Goal: Information Seeking & Learning: Learn about a topic

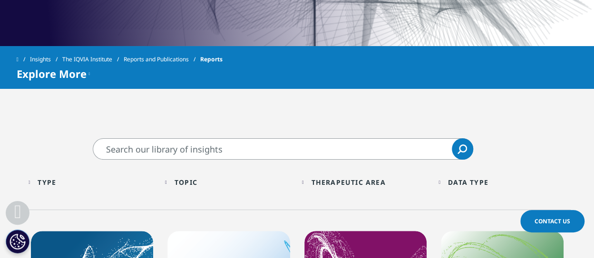
scroll to position [380, 0]
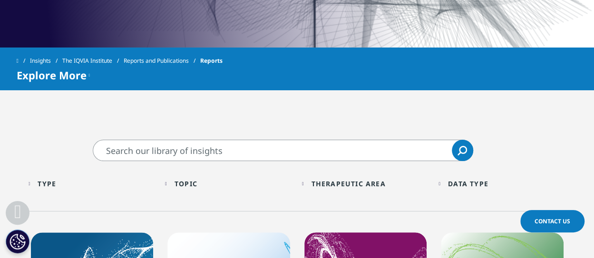
click at [164, 187] on div "Topic Loading Clear Or/And Operator Toggle AI & Machine Learning 2 Toggle Toggl…" at bounding box center [228, 186] width 137 height 27
click at [172, 185] on div "Topic Loading Clear Or/And Operator" at bounding box center [228, 184] width 127 height 22
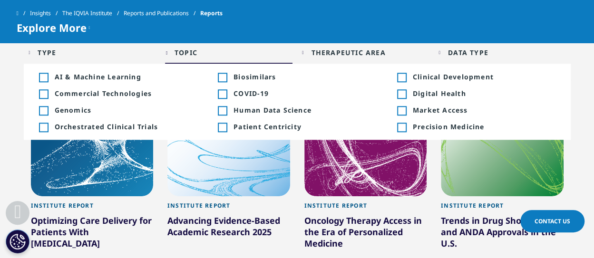
scroll to position [476, 0]
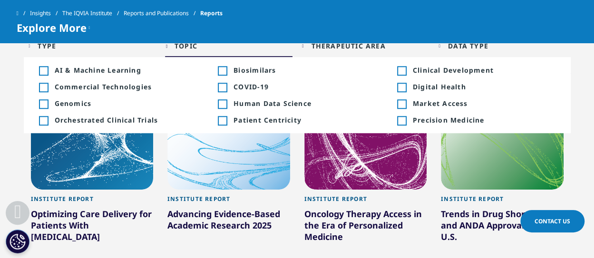
click at [405, 88] on div "Toggle" at bounding box center [401, 87] width 9 height 9
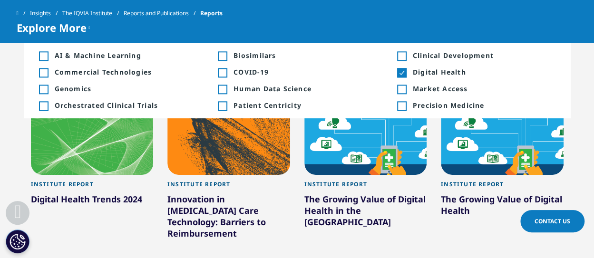
scroll to position [476, 0]
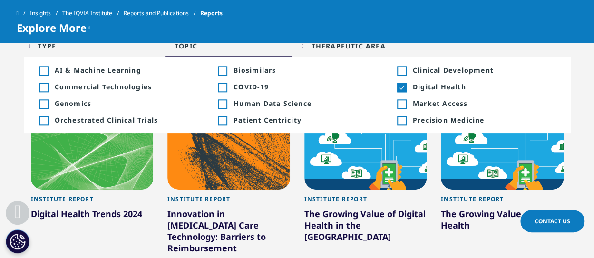
click at [403, 88] on div "Toggle" at bounding box center [401, 87] width 9 height 9
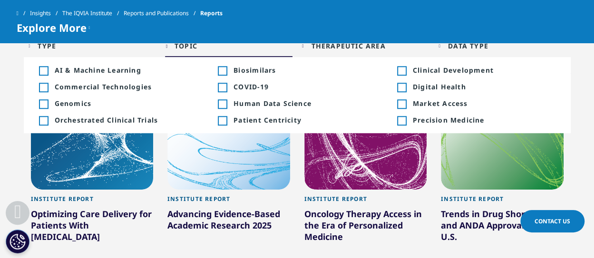
click at [227, 121] on div "Toggle Patient Centricity 1" at bounding box center [297, 120] width 158 height 9
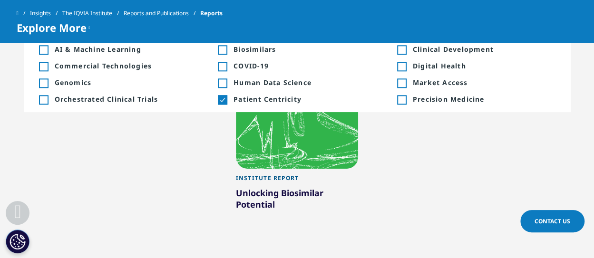
scroll to position [476, 0]
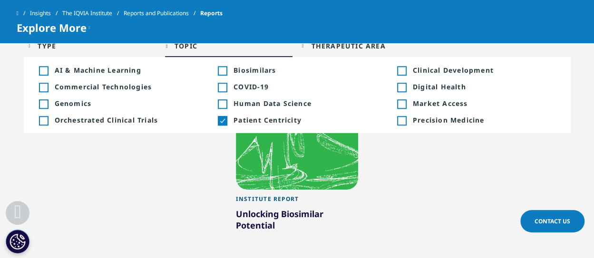
click at [225, 122] on div "Toggle" at bounding box center [222, 121] width 9 height 9
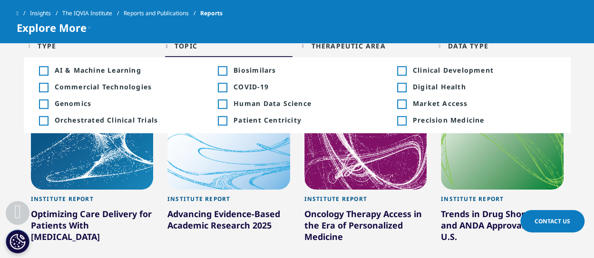
click at [401, 121] on div "Toggle" at bounding box center [401, 121] width 9 height 9
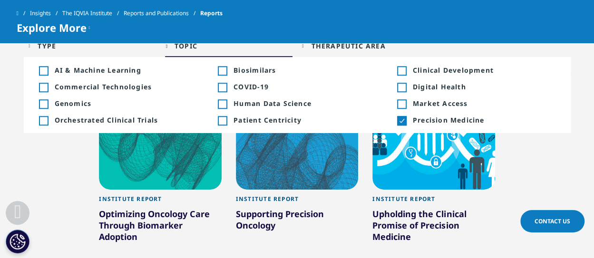
click at [403, 121] on div "Toggle" at bounding box center [401, 121] width 9 height 9
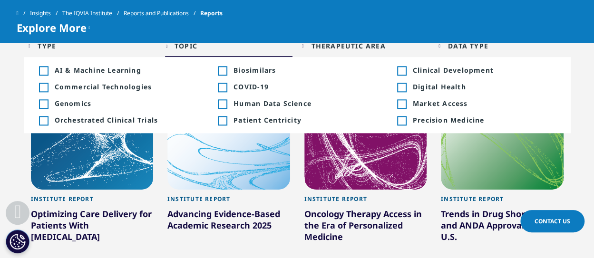
click at [47, 69] on div "Toggle" at bounding box center [43, 71] width 9 height 9
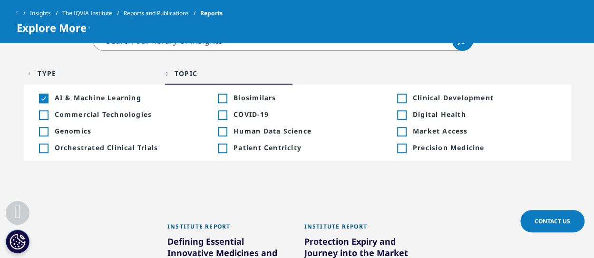
scroll to position [428, 0]
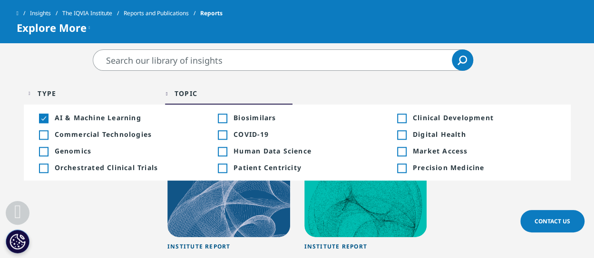
click at [423, 149] on span "Market Access" at bounding box center [484, 150] width 143 height 9
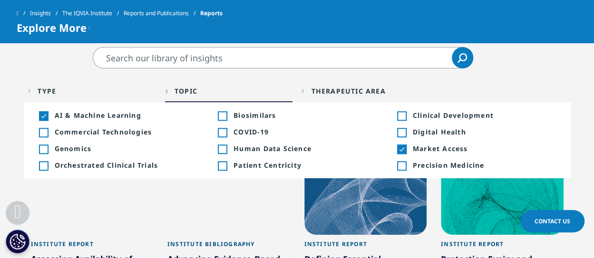
scroll to position [428, 0]
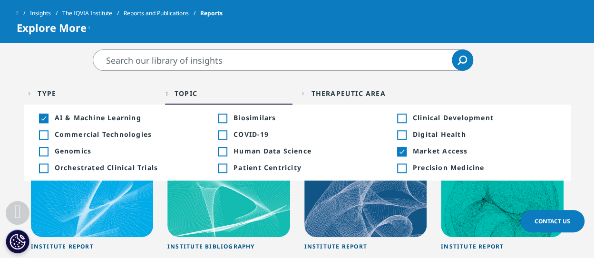
click at [406, 152] on div "Toggle Market Access 5" at bounding box center [476, 150] width 158 height 9
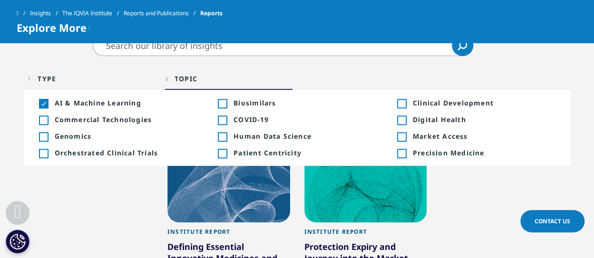
scroll to position [428, 0]
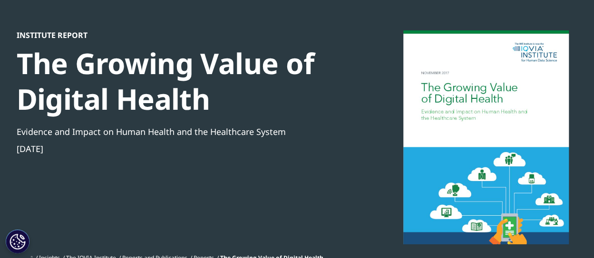
scroll to position [48, 0]
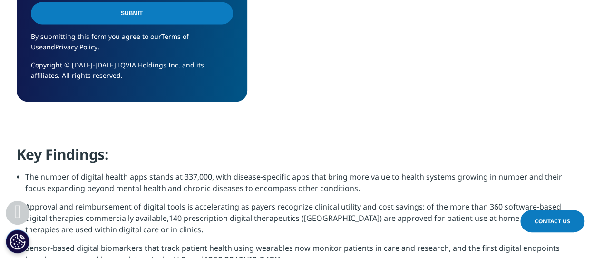
scroll to position [761, 0]
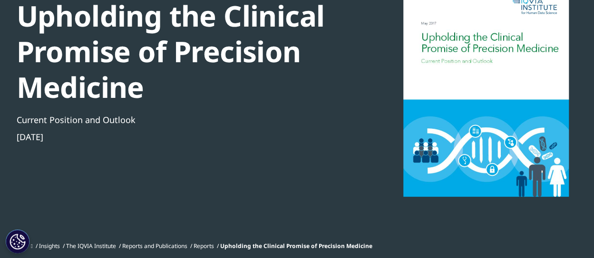
scroll to position [95, 0]
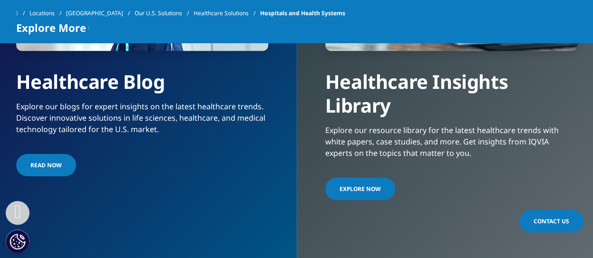
scroll to position [2330, 0]
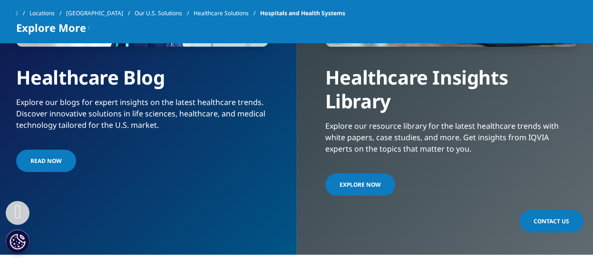
click at [362, 181] on span "Explore Now" at bounding box center [360, 185] width 41 height 8
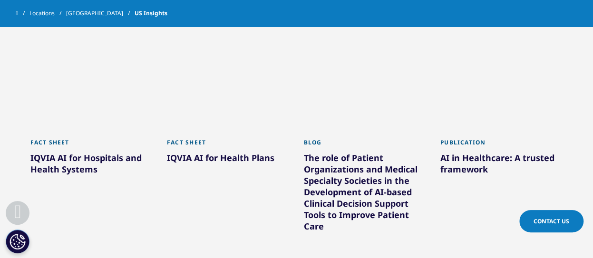
scroll to position [523, 0]
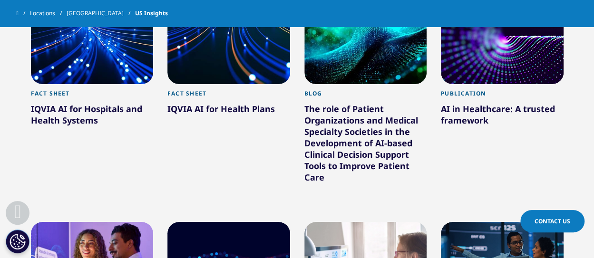
scroll to position [523, 0]
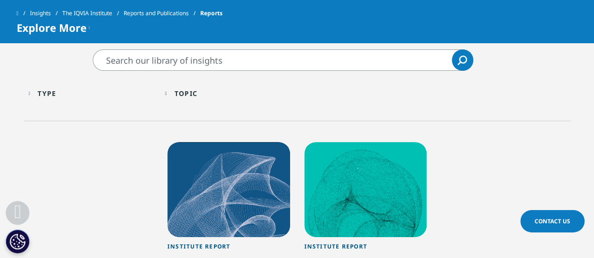
scroll to position [428, 0]
